Goal: Task Accomplishment & Management: Manage account settings

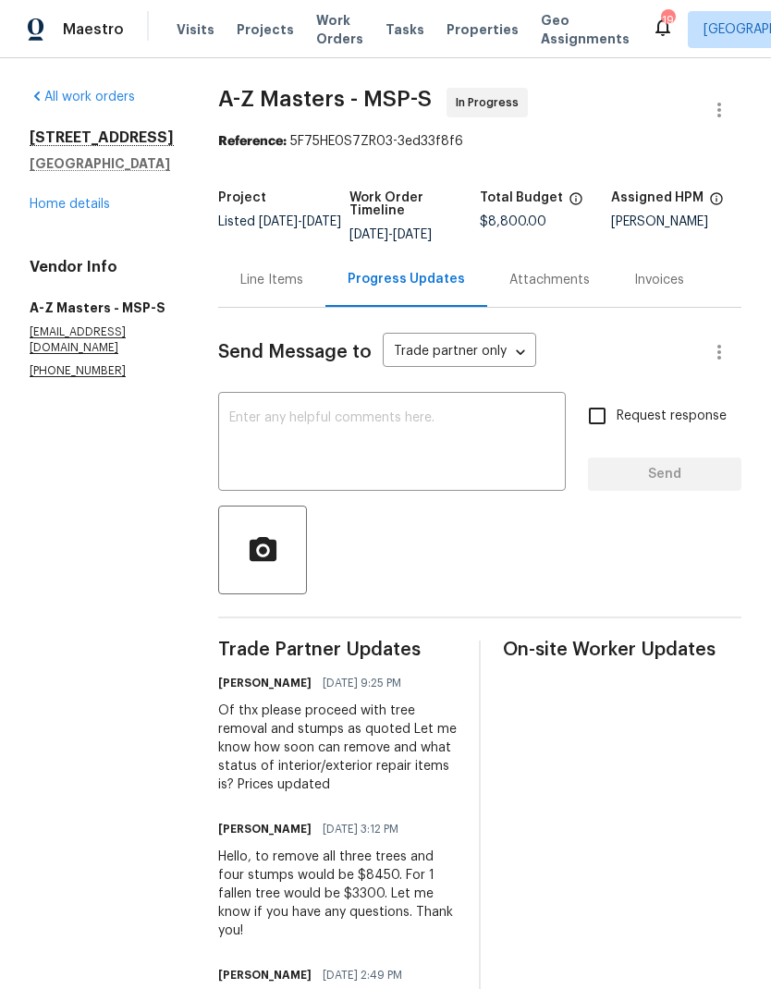
click at [191, 25] on span "Visits" at bounding box center [196, 29] width 38 height 18
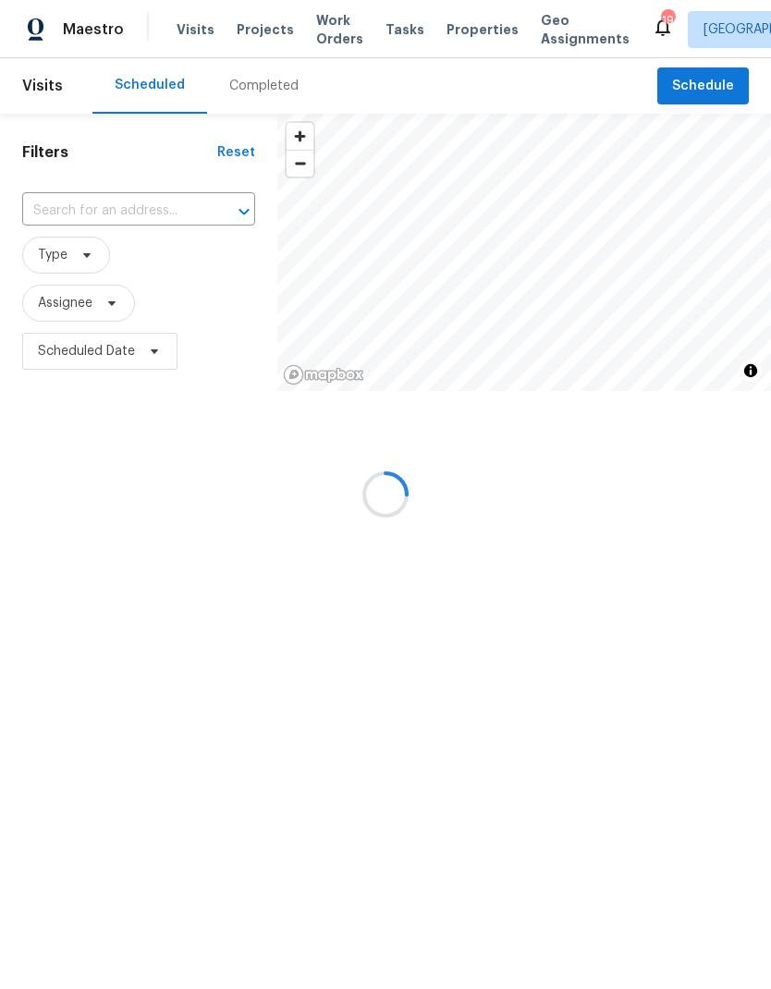
click at [118, 212] on div at bounding box center [385, 494] width 771 height 989
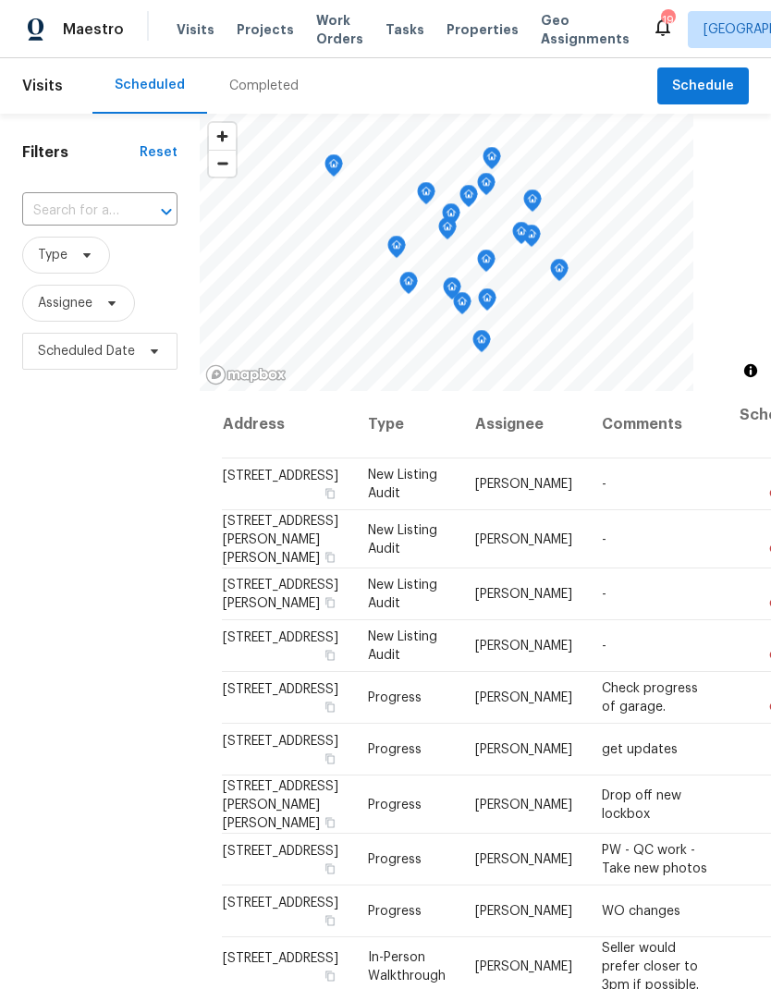
click at [102, 203] on input "text" at bounding box center [73, 211] width 103 height 29
type input "3802"
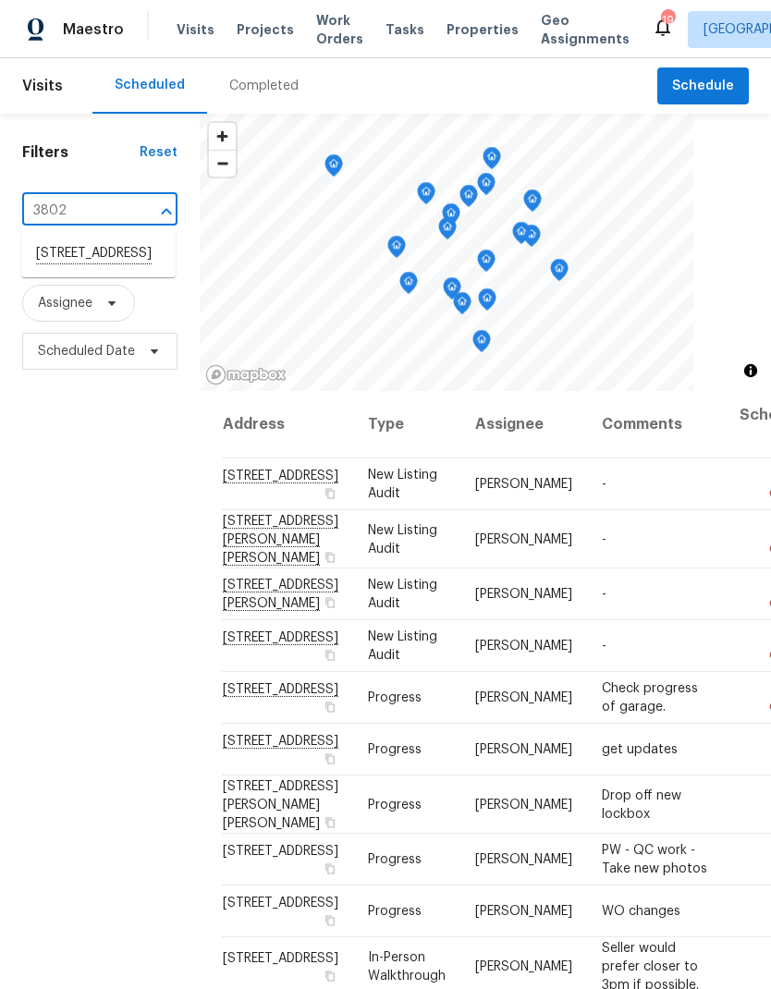
click at [105, 269] on li "[STREET_ADDRESS]" at bounding box center [98, 253] width 154 height 31
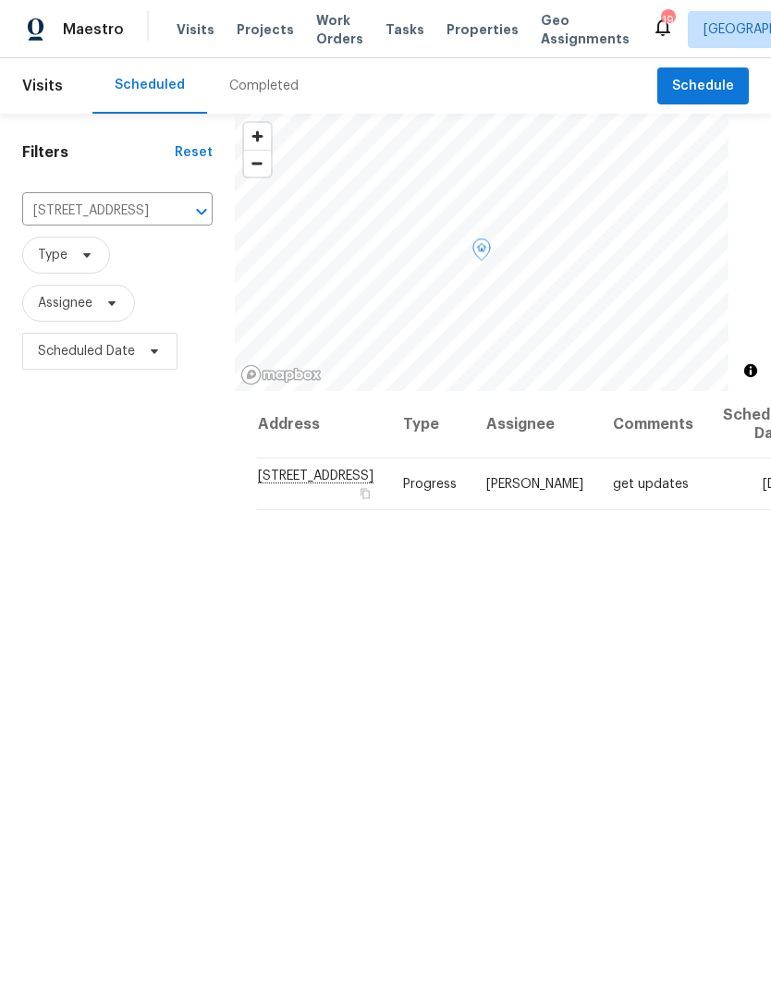
click at [0, 0] on icon at bounding box center [0, 0] width 0 height 0
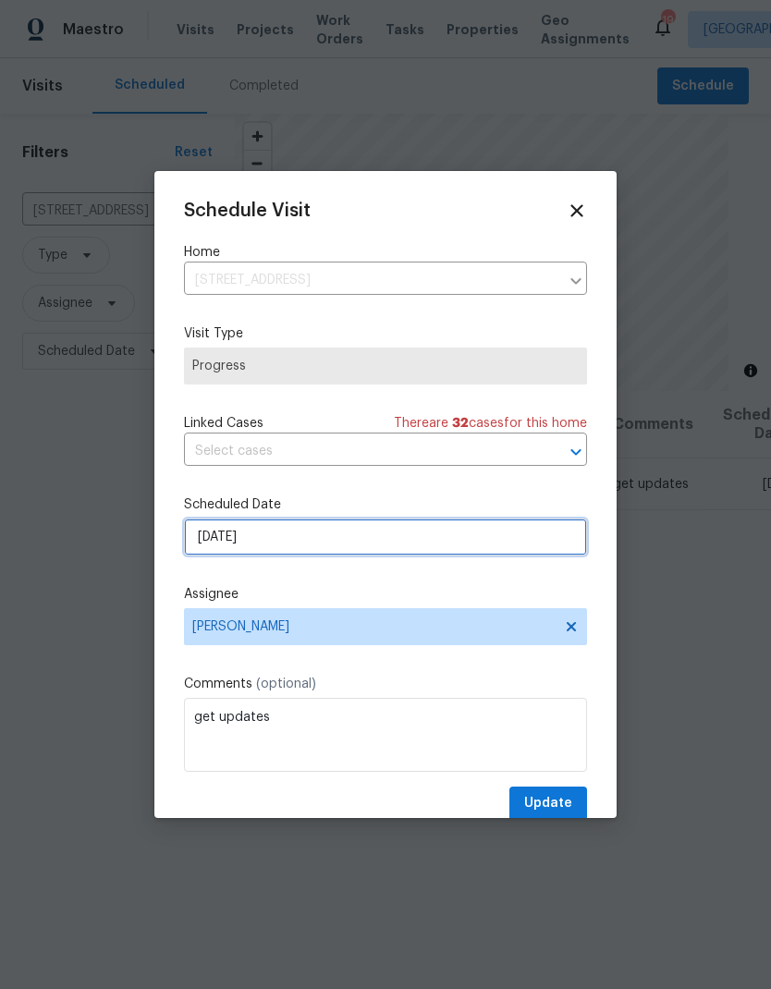
click at [327, 535] on input "[DATE]" at bounding box center [385, 536] width 403 height 37
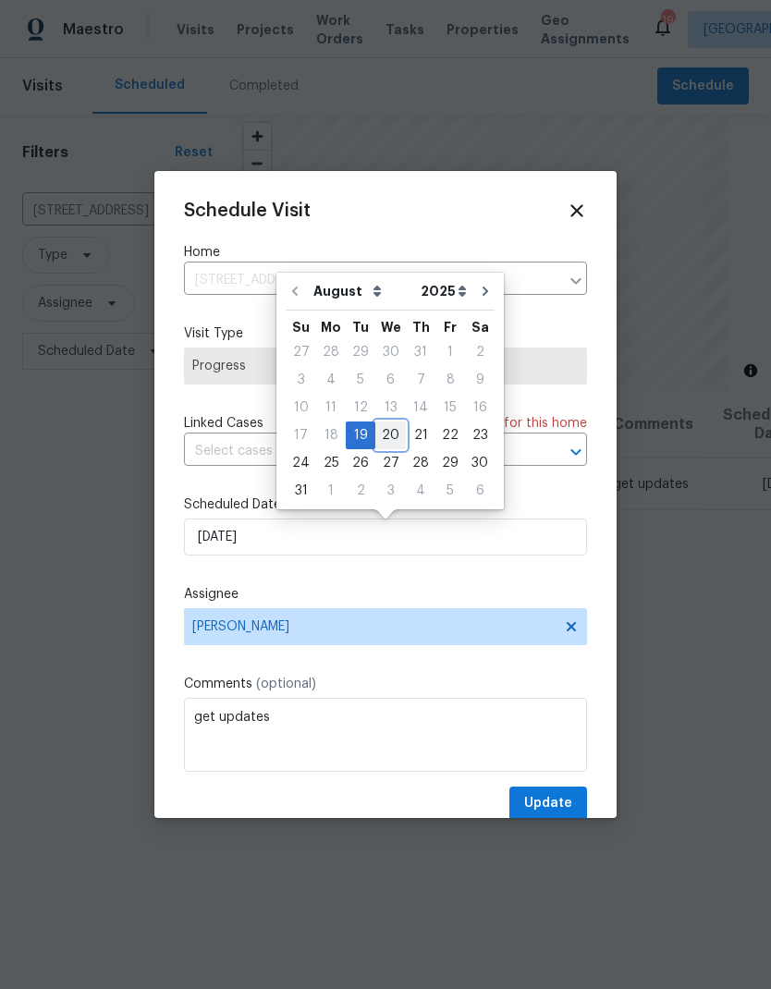
click at [387, 433] on div "20" at bounding box center [390, 435] width 30 height 26
type input "[DATE]"
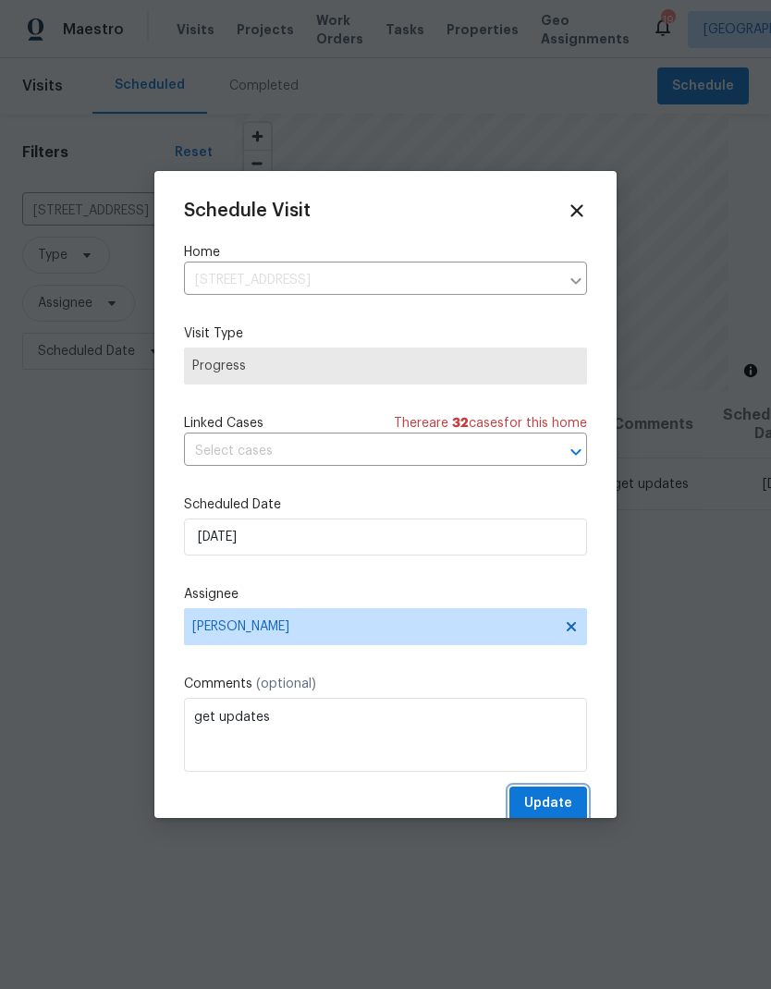
click at [564, 800] on span "Update" at bounding box center [548, 803] width 48 height 23
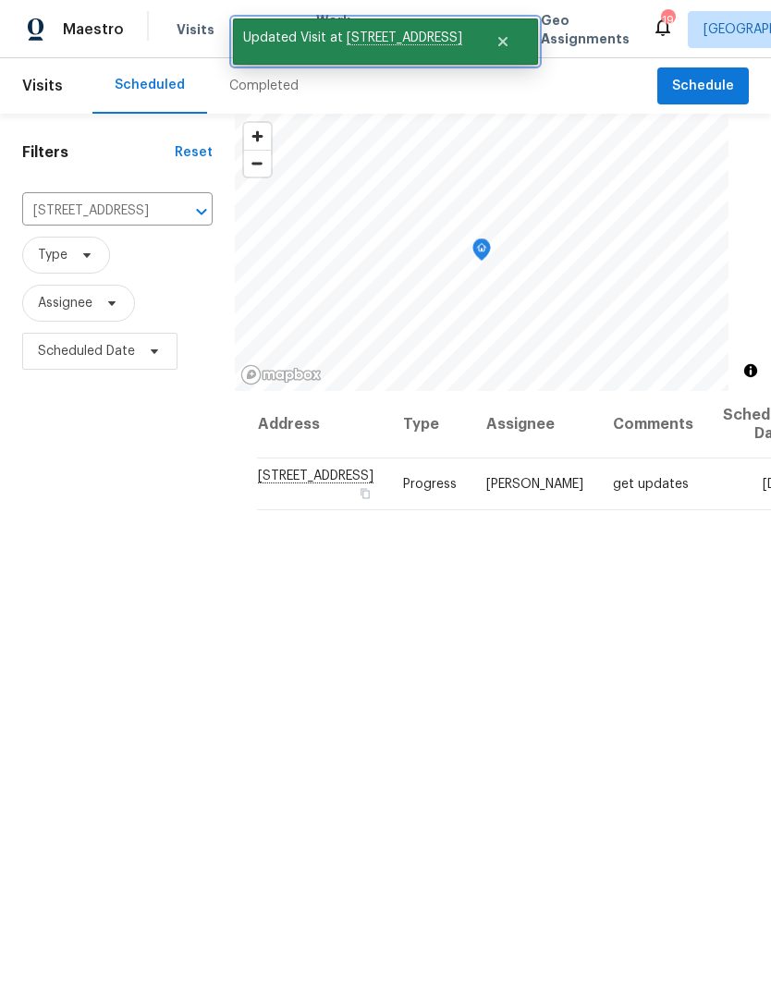
click at [495, 34] on icon "Close" at bounding box center [502, 41] width 15 height 15
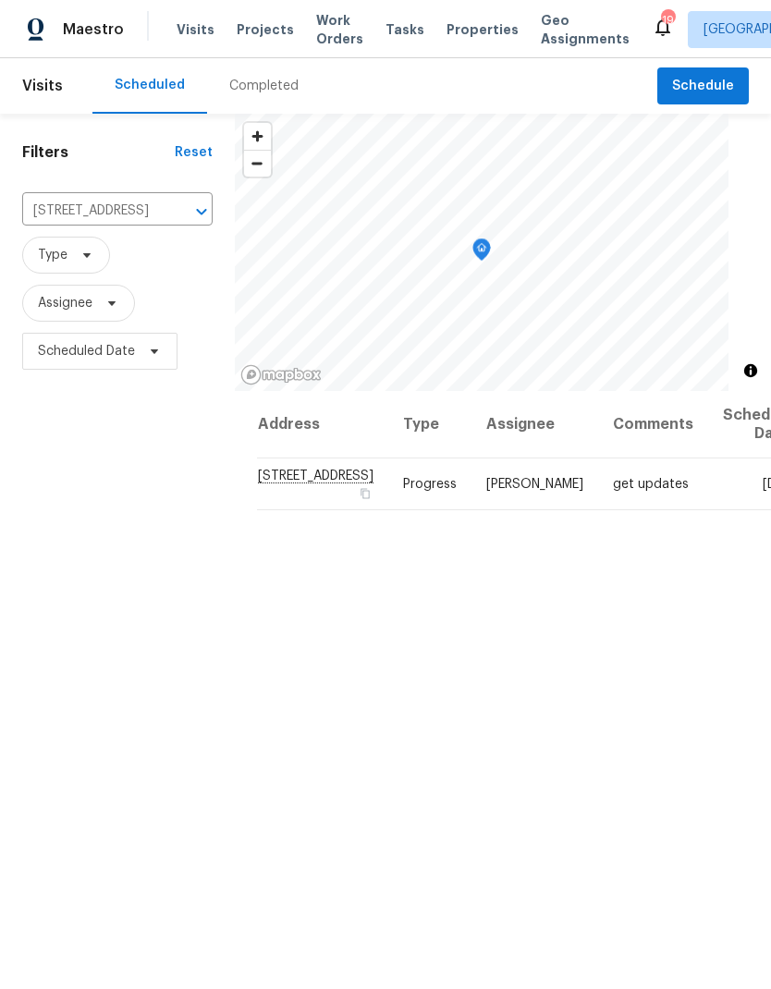
click at [259, 28] on span "Projects" at bounding box center [265, 29] width 57 height 18
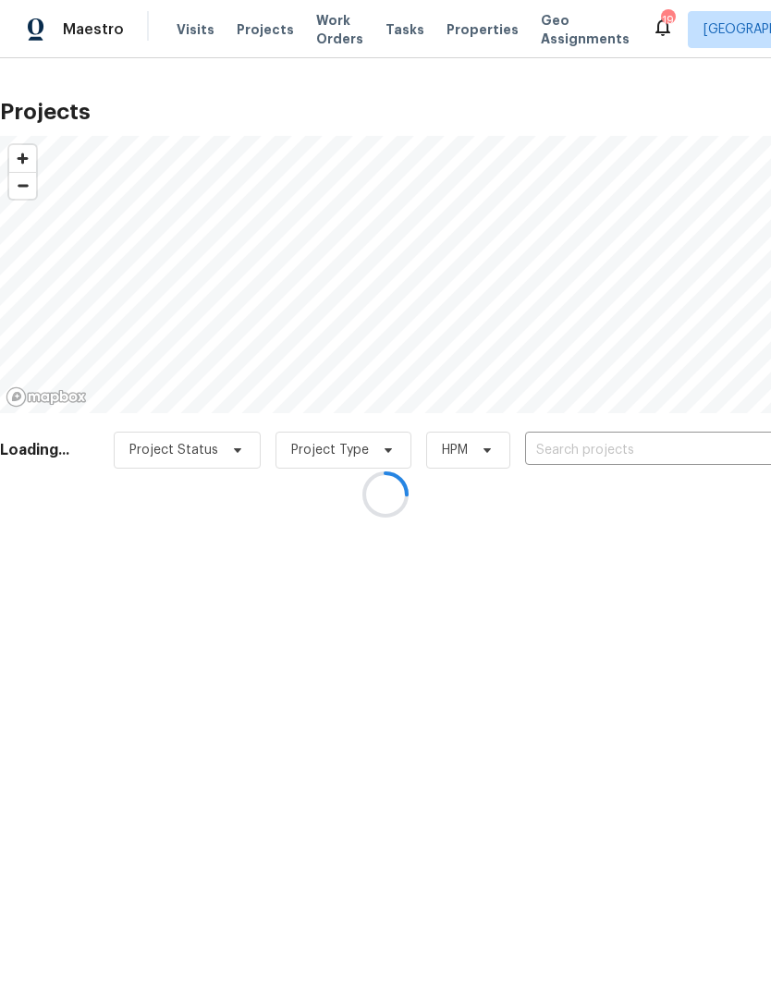
click at [622, 439] on div at bounding box center [385, 494] width 771 height 989
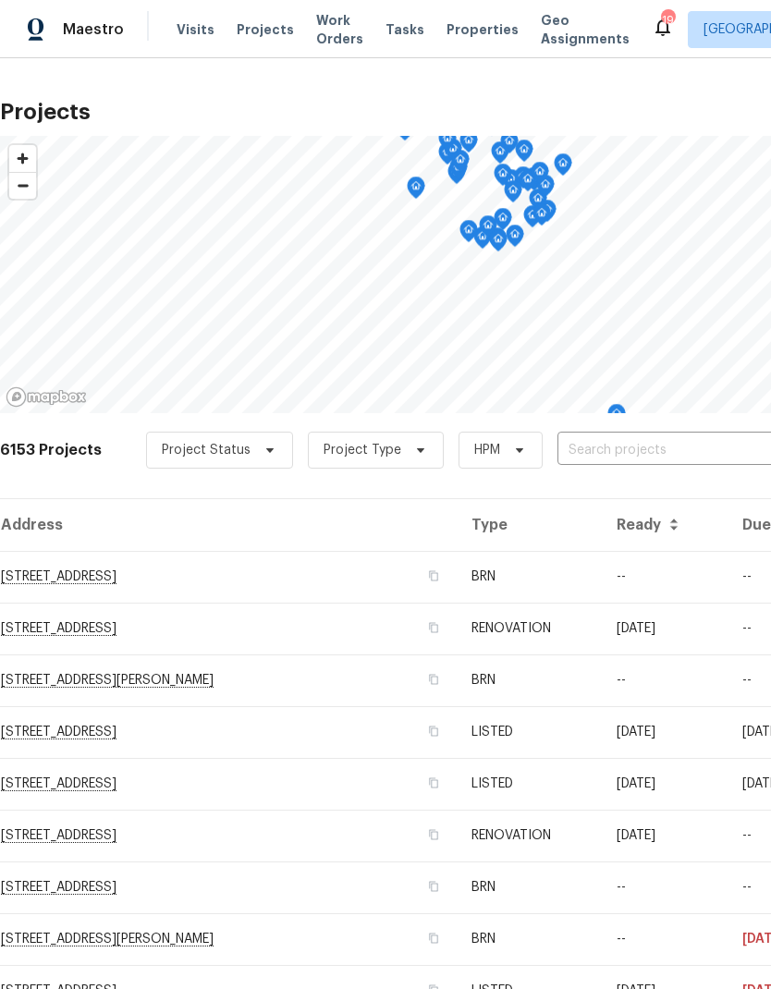
click at [620, 452] on input "text" at bounding box center [663, 450] width 212 height 29
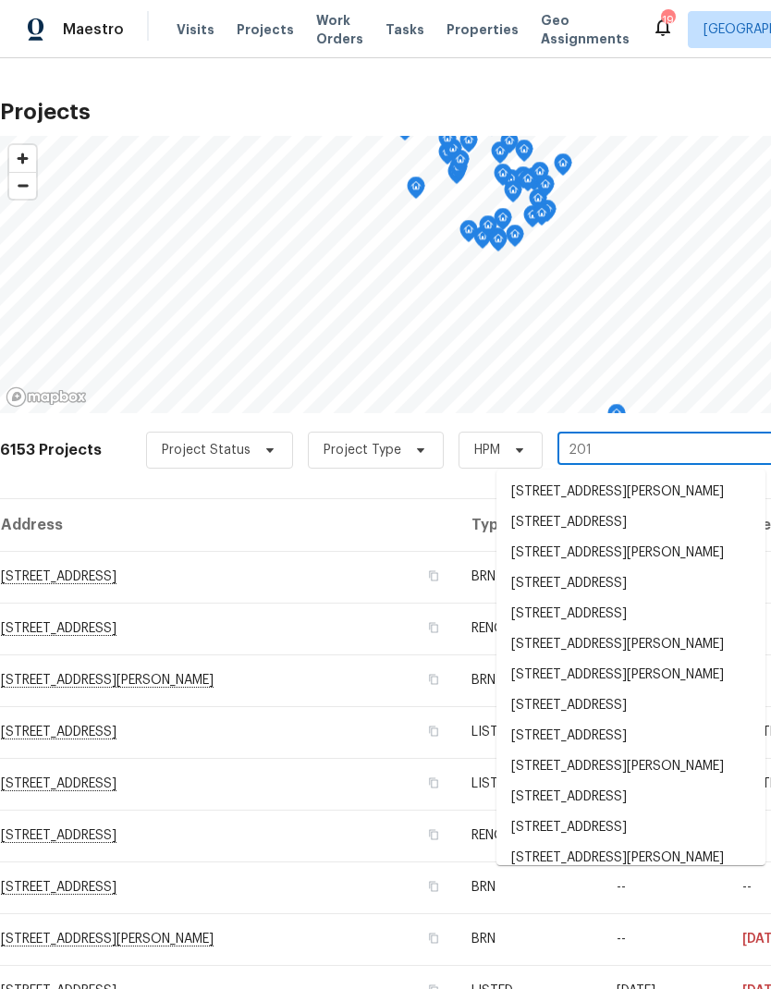
type input "2016"
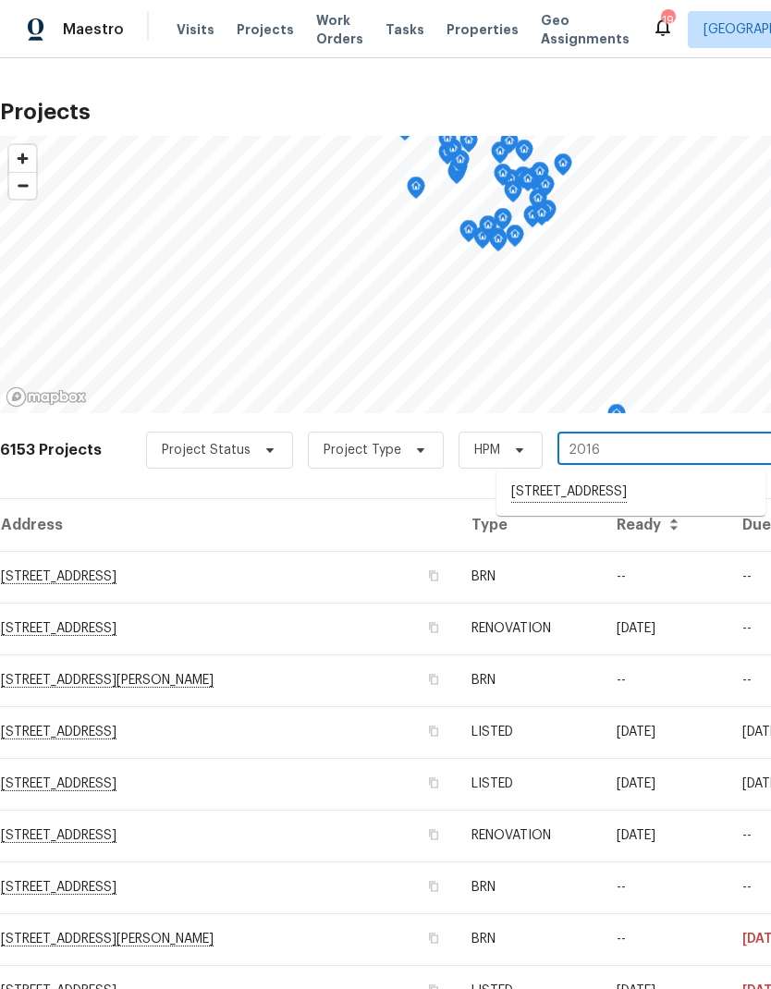
click at [560, 502] on li "[STREET_ADDRESS]" at bounding box center [630, 492] width 269 height 31
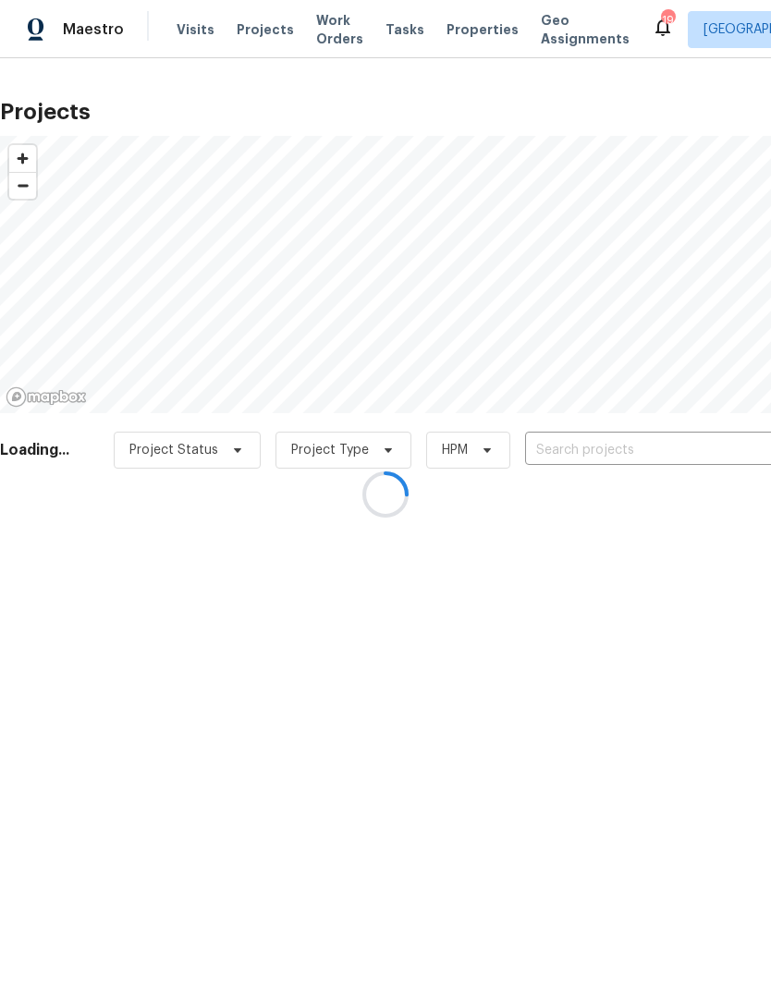
type input "[STREET_ADDRESS]"
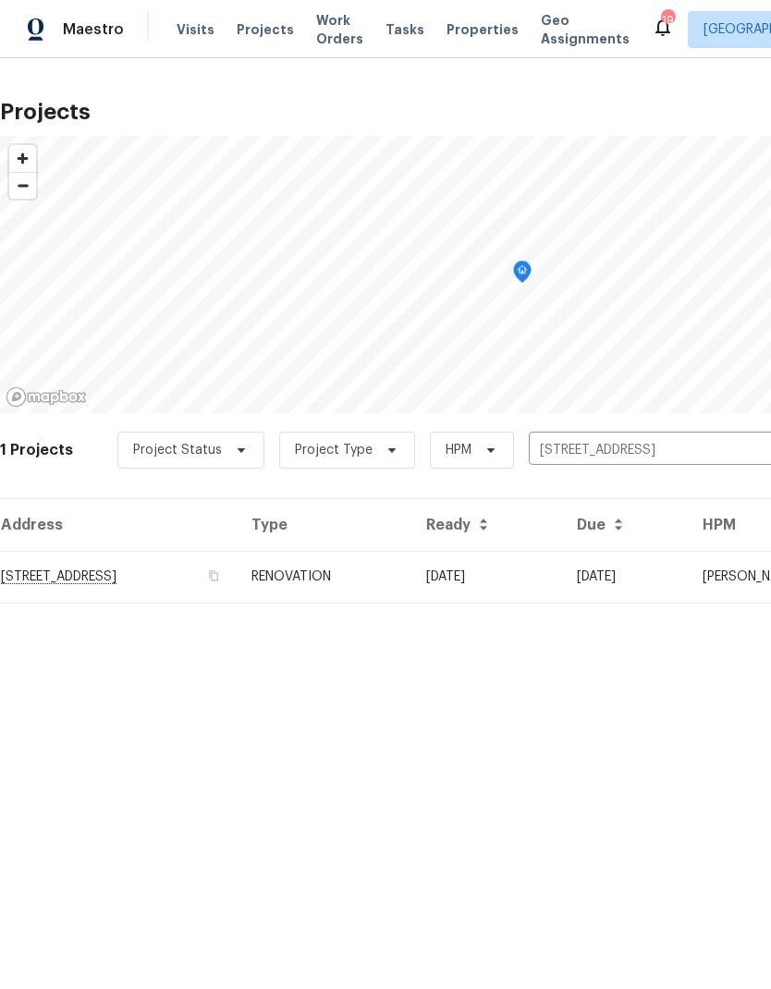
click at [116, 584] on td "[STREET_ADDRESS]" at bounding box center [118, 577] width 237 height 52
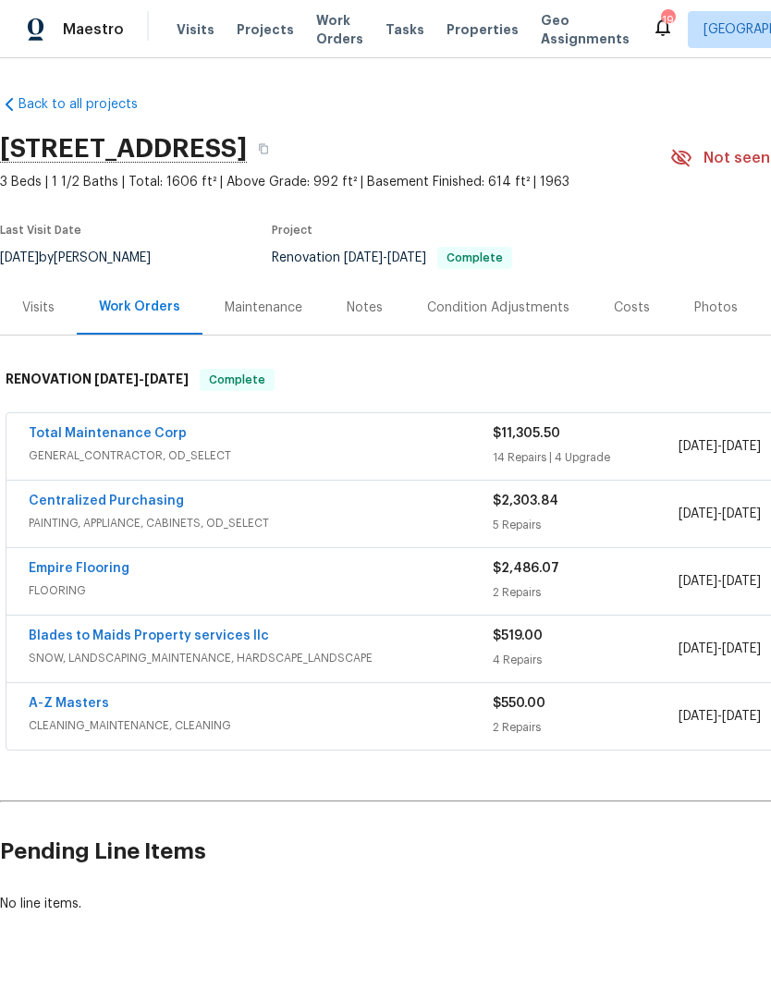
click at [115, 431] on link "Total Maintenance Corp" at bounding box center [108, 433] width 158 height 13
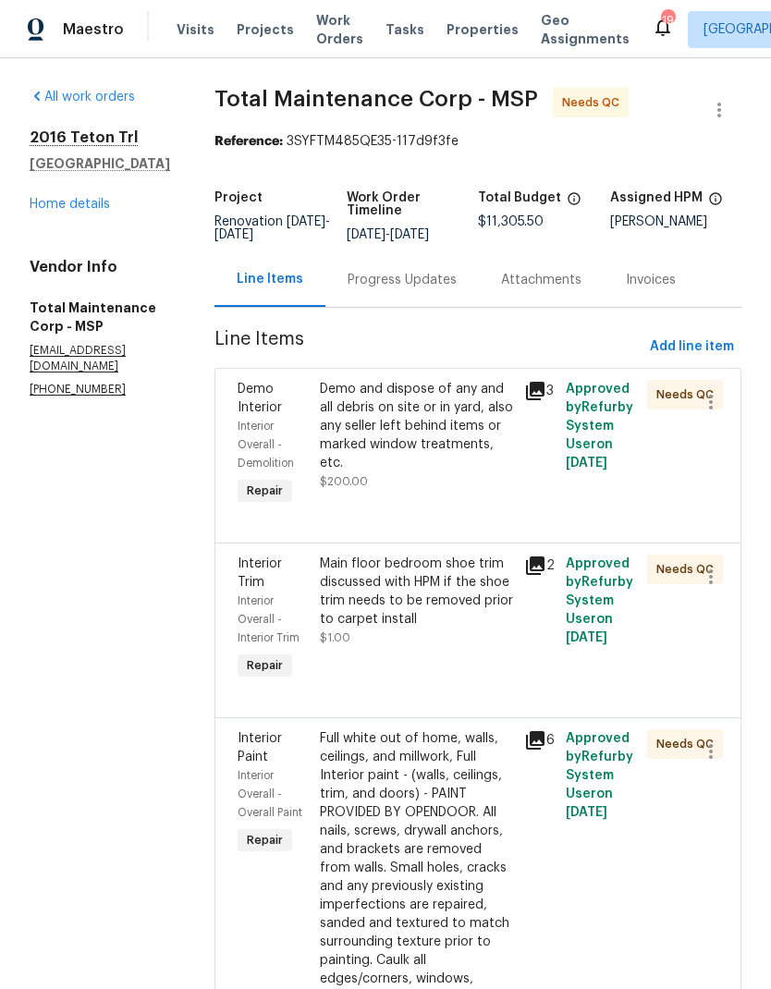
click at [365, 283] on div "Progress Updates" at bounding box center [401, 280] width 109 height 18
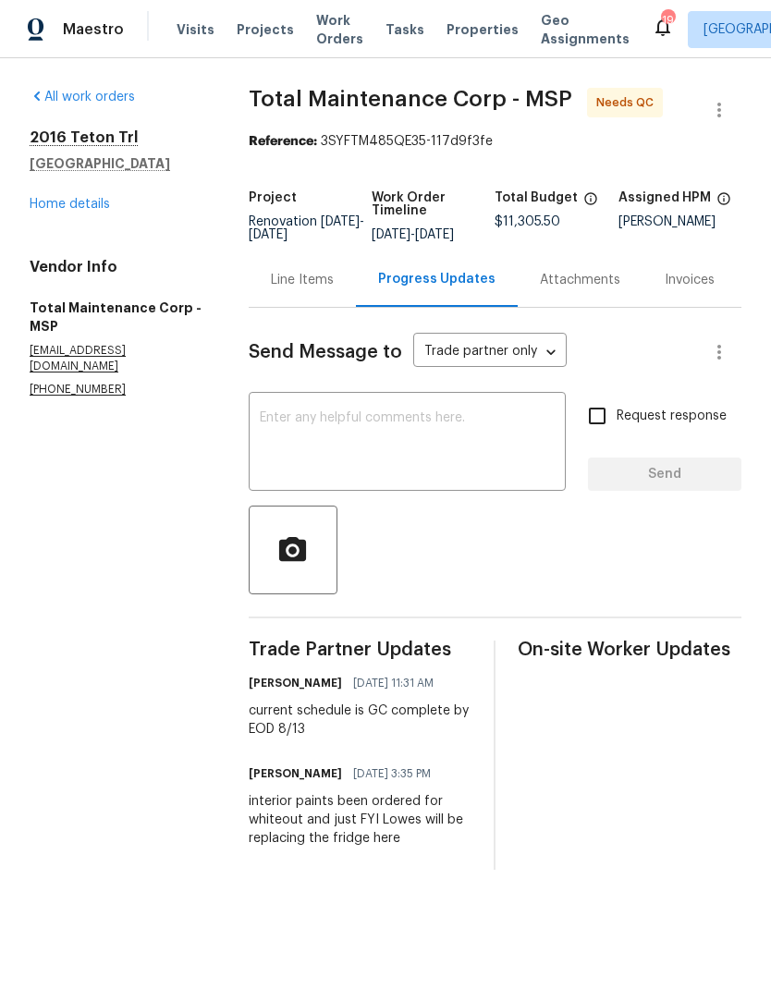
click at [189, 30] on span "Visits" at bounding box center [196, 29] width 38 height 18
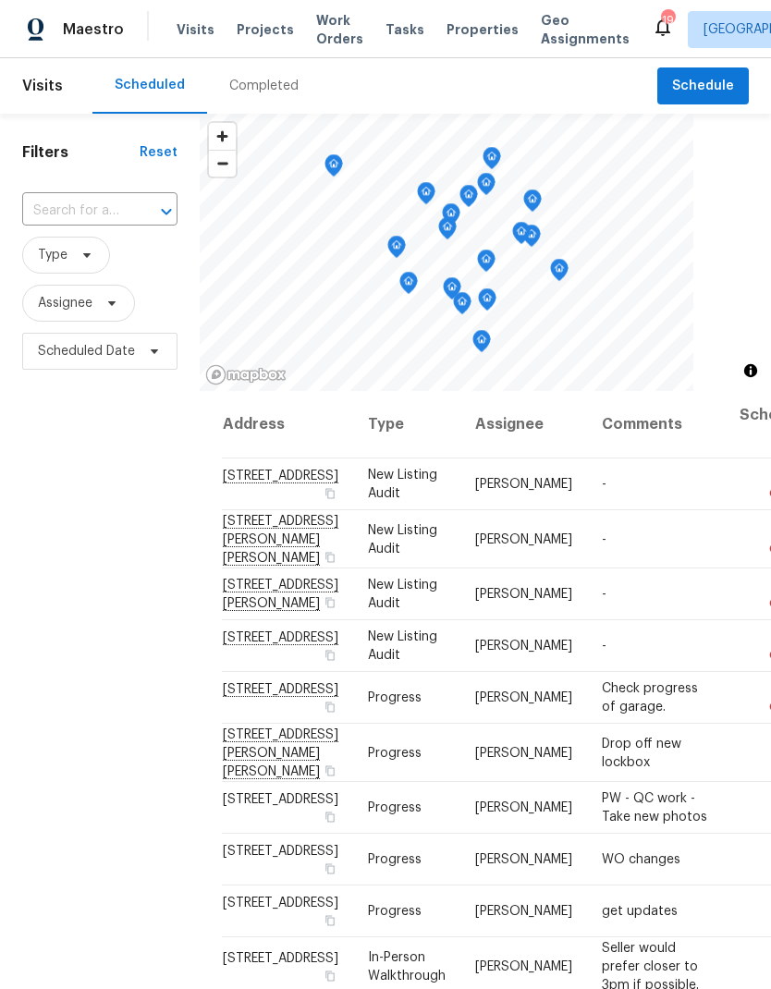
click at [107, 213] on input "text" at bounding box center [73, 211] width 103 height 29
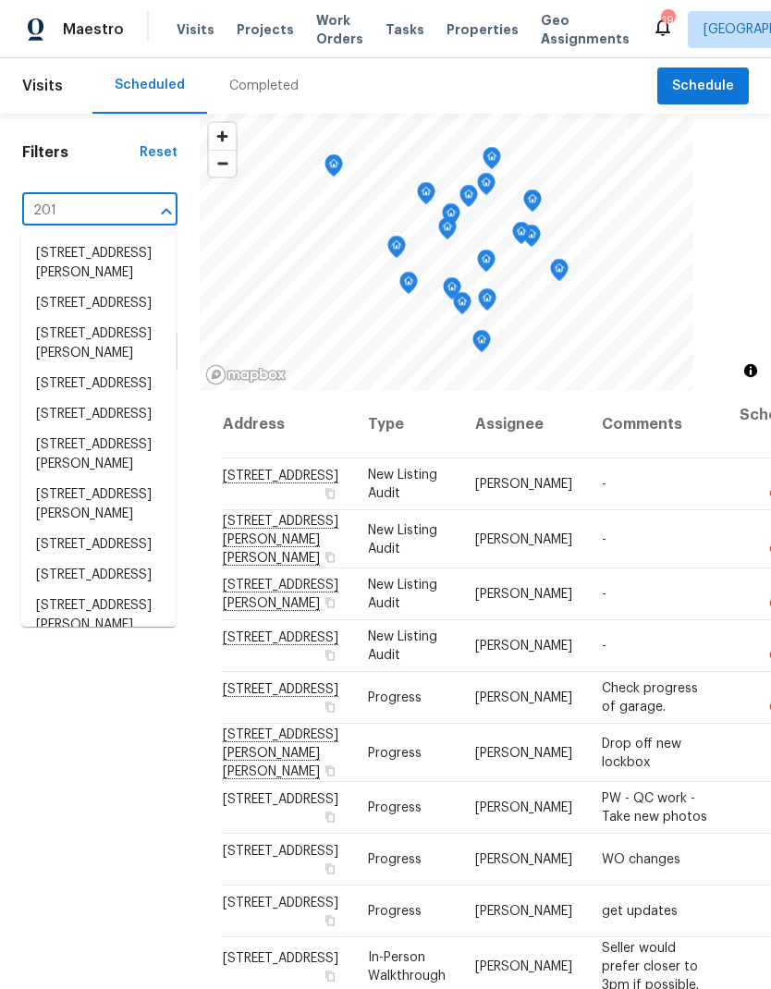
type input "2016"
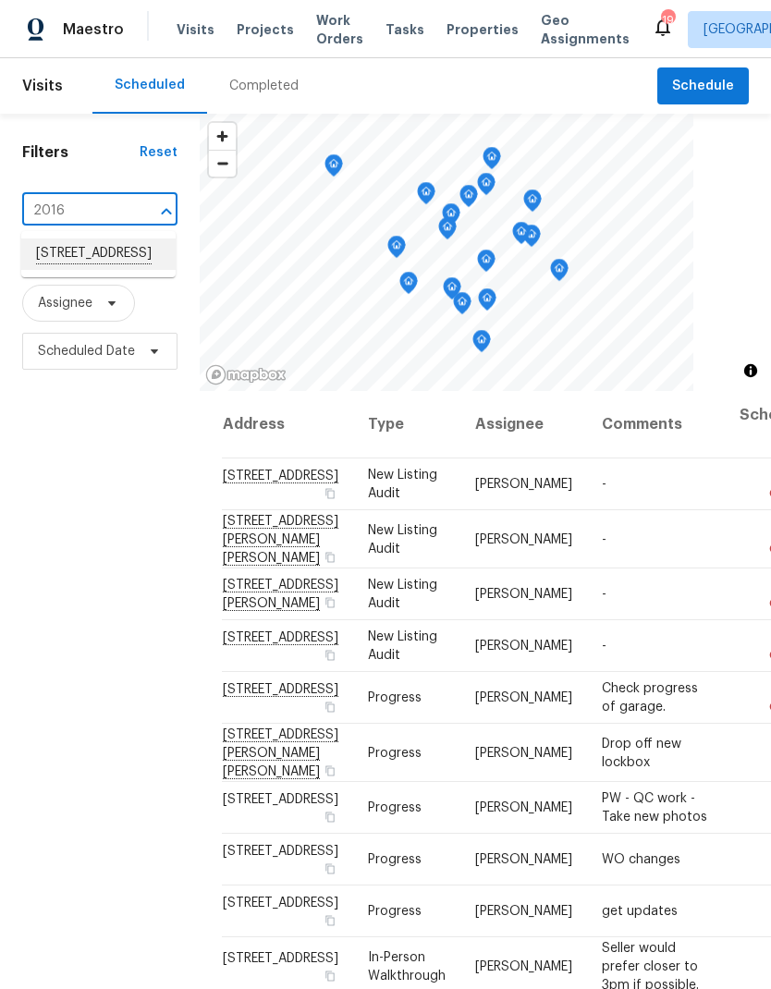
click at [101, 270] on li "[STREET_ADDRESS]" at bounding box center [98, 253] width 154 height 31
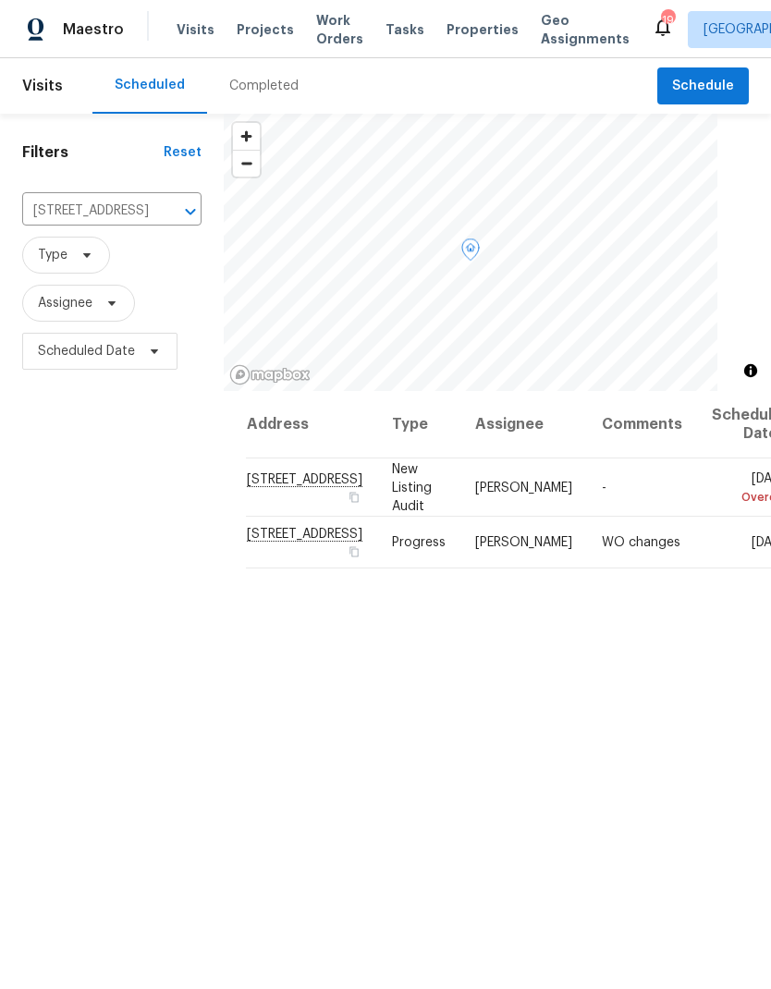
click at [0, 0] on icon at bounding box center [0, 0] width 0 height 0
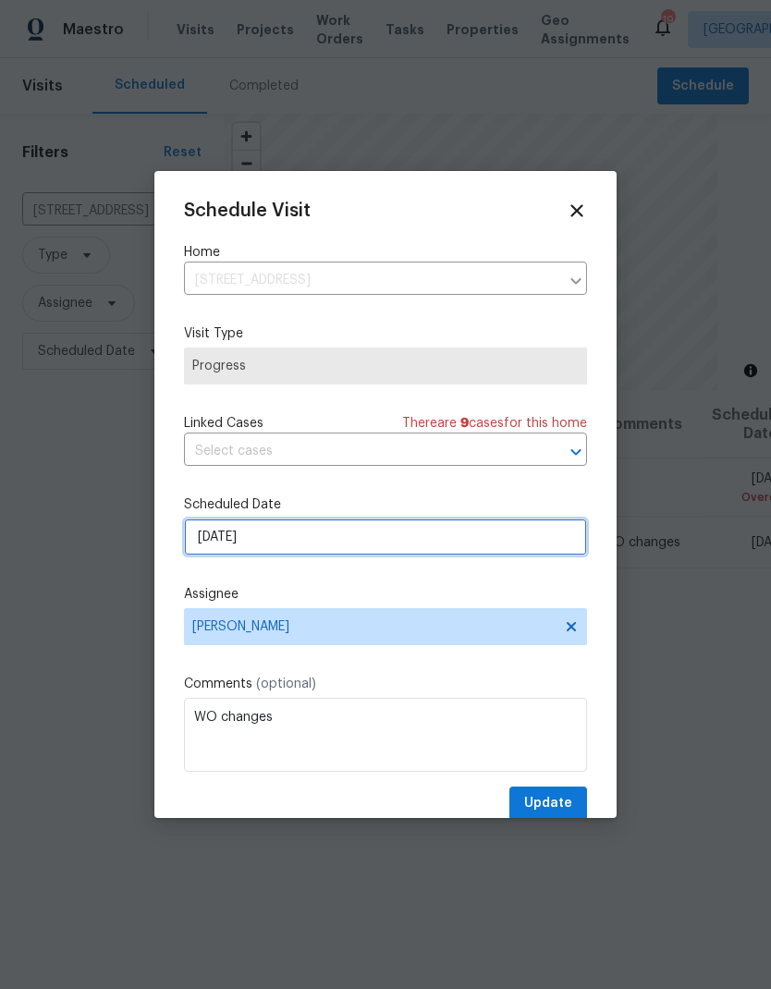
click at [299, 542] on input "[DATE]" at bounding box center [385, 536] width 403 height 37
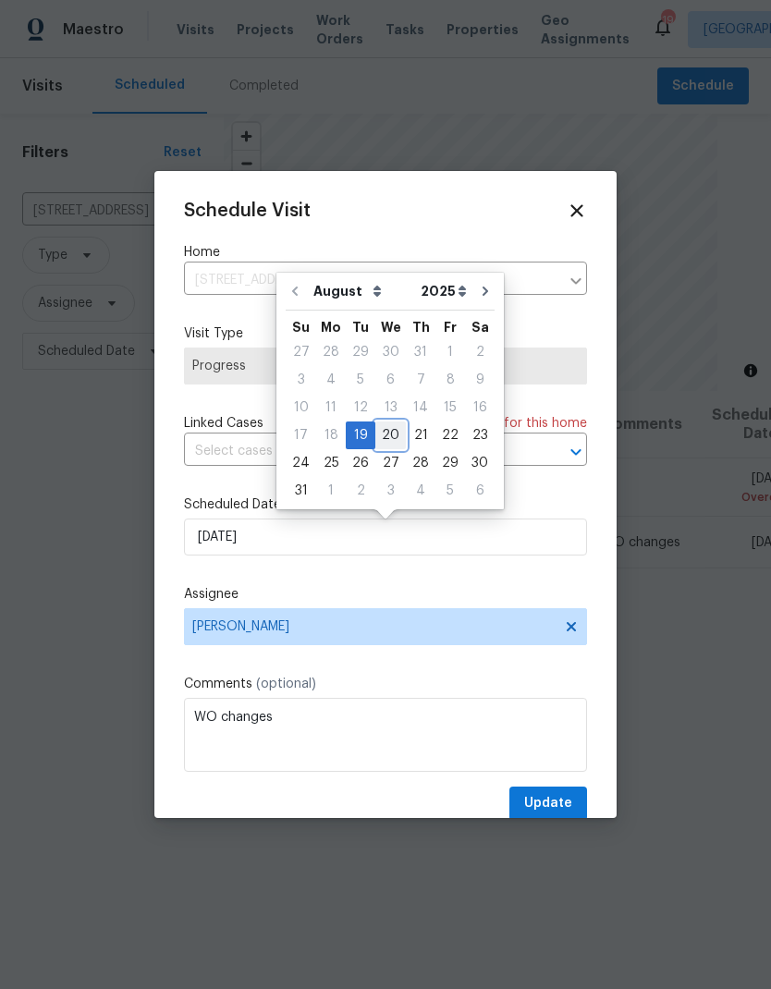
click at [398, 436] on div "17 18 19 20 21 22 23" at bounding box center [390, 435] width 209 height 28
click at [382, 427] on div "20" at bounding box center [390, 435] width 30 height 26
type input "[DATE]"
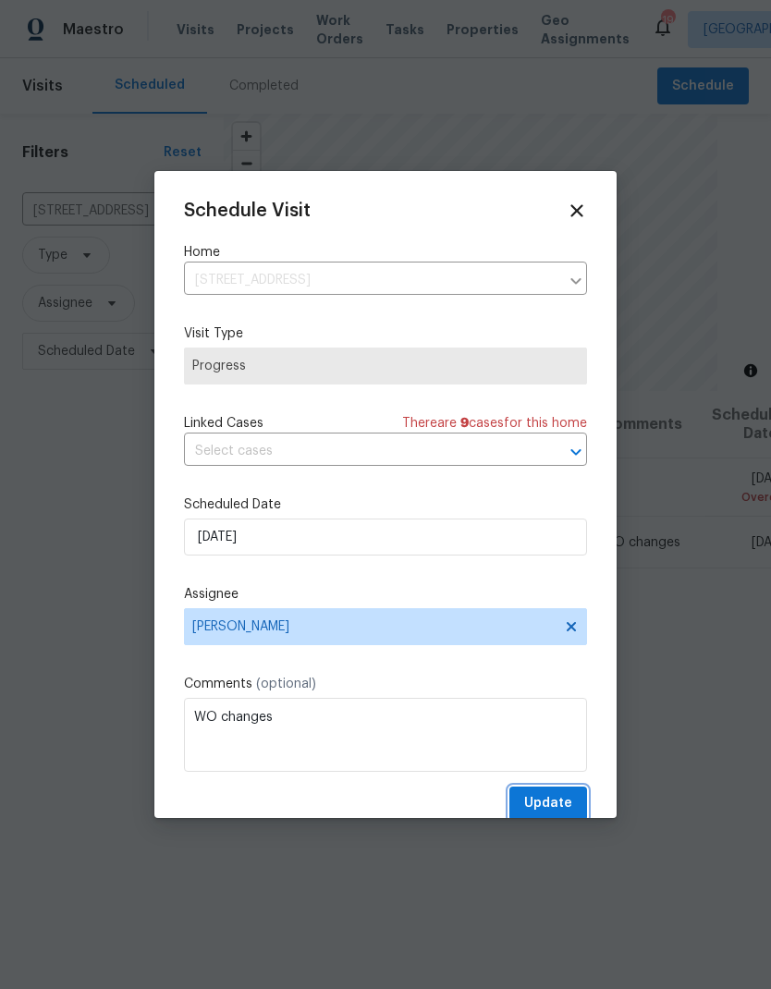
click at [549, 797] on span "Update" at bounding box center [548, 803] width 48 height 23
